Goal: Task Accomplishment & Management: Use online tool/utility

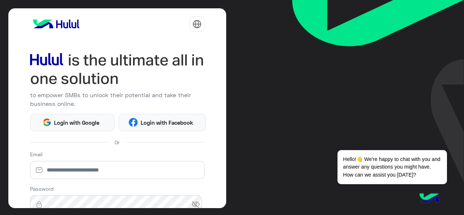
click at [131, 63] on img at bounding box center [117, 69] width 175 height 37
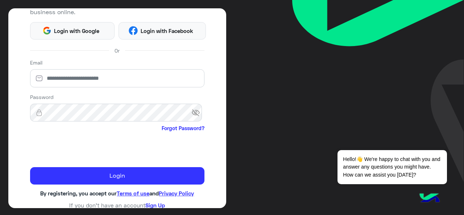
scroll to position [96, 0]
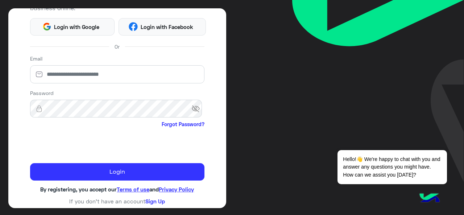
click at [250, 176] on div "to empower SMBs to unlock their potential and take their business online. Login…" at bounding box center [232, 107] width 464 height 215
drag, startPoint x: 159, startPoint y: 35, endPoint x: 151, endPoint y: 26, distance: 12.3
click at [151, 26] on div "to empower SMBs to unlock their potential and take their business online. Login…" at bounding box center [117, 108] width 218 height 200
click at [151, 26] on span "Login with Facebook" at bounding box center [167, 27] width 58 height 8
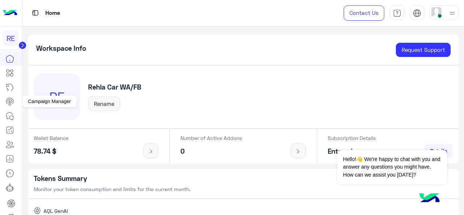
click at [8, 102] on icon at bounding box center [9, 101] width 9 height 9
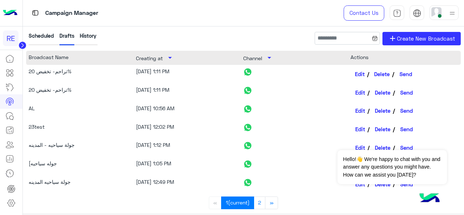
click at [358, 74] on link "Edit" at bounding box center [359, 74] width 19 height 12
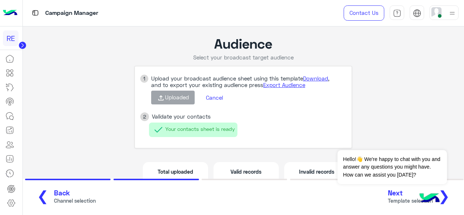
click at [396, 193] on span "Next" at bounding box center [410, 193] width 45 height 8
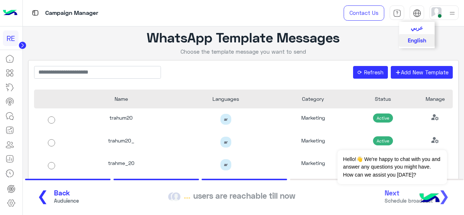
click at [417, 28] on span "عربي" at bounding box center [416, 27] width 12 height 7
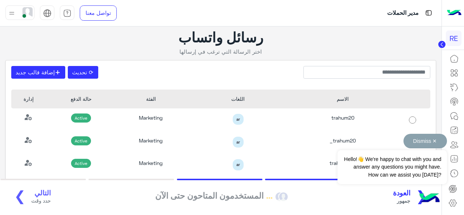
click at [338, 138] on div "Dismiss ✕ Hello!👋 We're happy to chat with you and answer any questions you mig…" at bounding box center [391, 159] width 109 height 50
click at [341, 137] on div "Dismiss ✕ Hello!👋 We're happy to chat with you and answer any questions you mig…" at bounding box center [391, 159] width 109 height 50
click at [437, 139] on button "Dismiss ✕" at bounding box center [424, 141] width 43 height 14
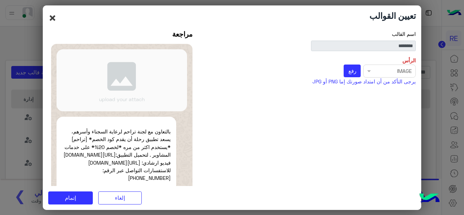
click at [51, 15] on button "×" at bounding box center [52, 18] width 9 height 14
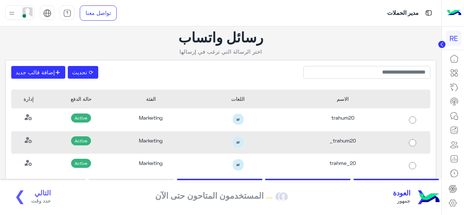
click at [366, 143] on div "trahum20_" at bounding box center [342, 142] width 105 height 23
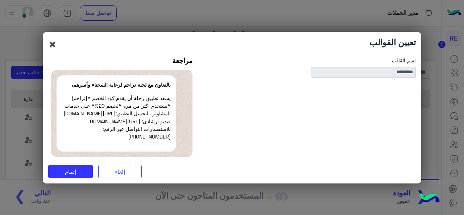
click at [49, 42] on button "×" at bounding box center [52, 44] width 9 height 14
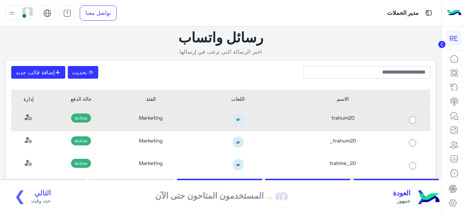
click at [334, 123] on div "trahum20" at bounding box center [342, 119] width 105 height 23
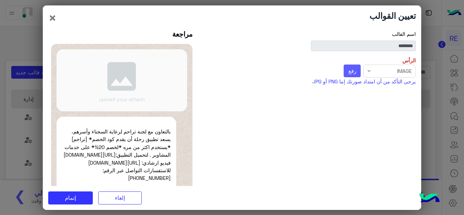
click at [351, 72] on span "رفع" at bounding box center [352, 70] width 8 height 7
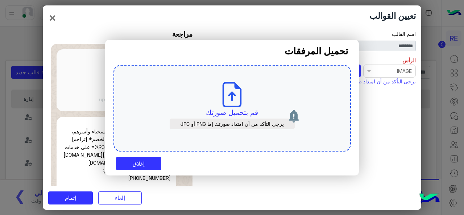
click at [250, 103] on div "قم بتحميل صورتك يرجى التأكد من أن امتداد صورتك إما PNG أو JPG" at bounding box center [231, 108] width 237 height 87
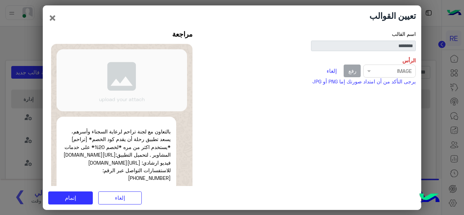
click at [370, 73] on div "Select file × IMAGE رفع إلغاء" at bounding box center [311, 70] width 210 height 13
click at [70, 197] on span "إتمام" at bounding box center [70, 197] width 11 height 7
